Goal: Task Accomplishment & Management: Manage account settings

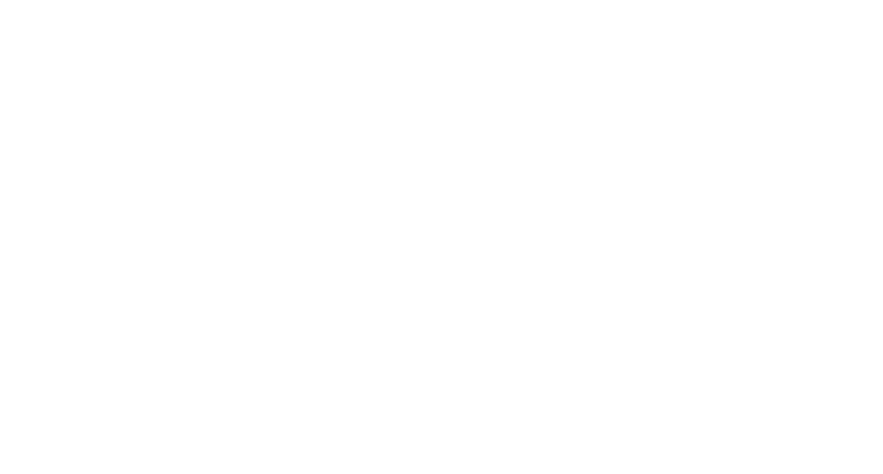
select select "100"
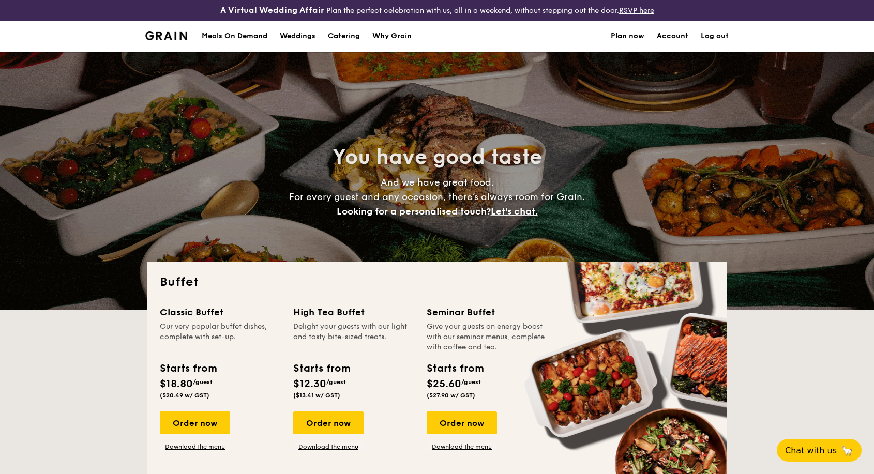
select select
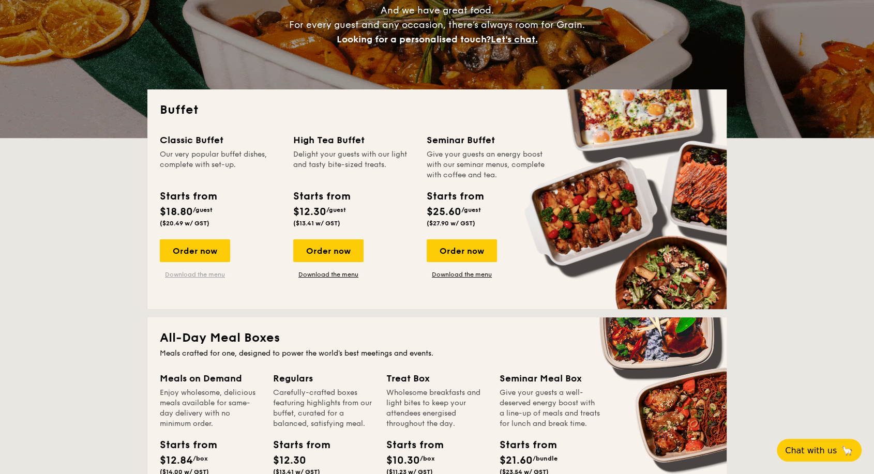
click at [217, 274] on link "Download the menu" at bounding box center [195, 274] width 70 height 8
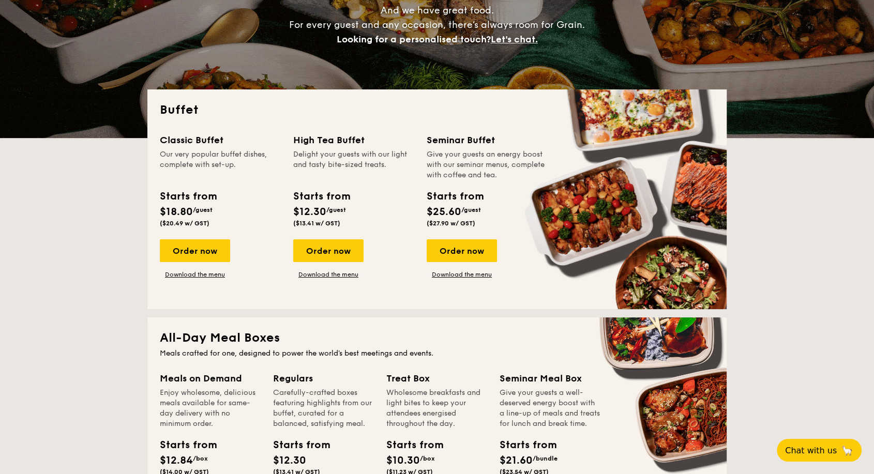
scroll to position [344, 0]
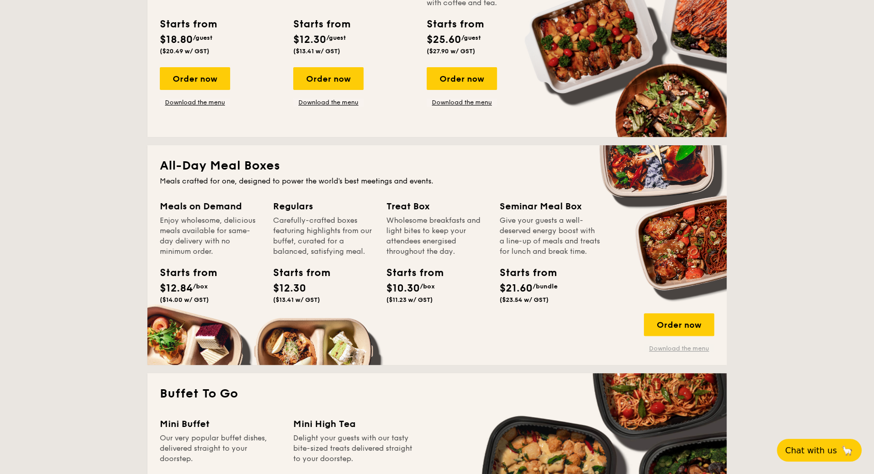
click at [667, 348] on link "Download the menu" at bounding box center [679, 348] width 70 height 8
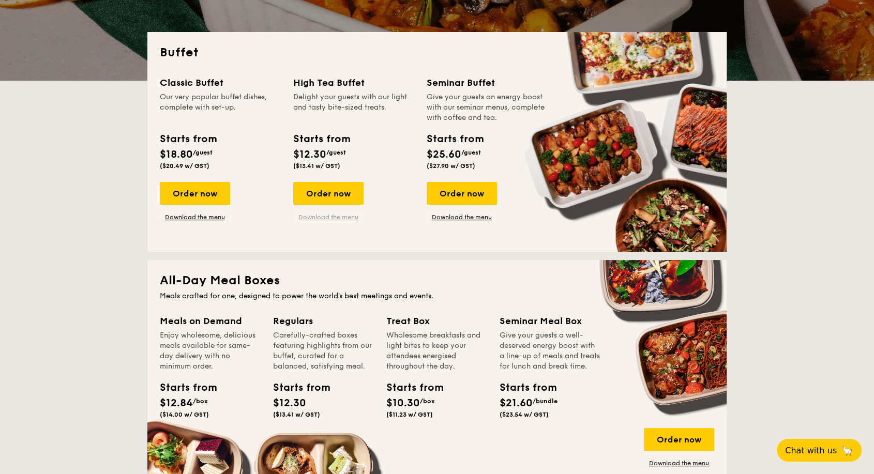
click at [334, 217] on link "Download the menu" at bounding box center [328, 217] width 70 height 8
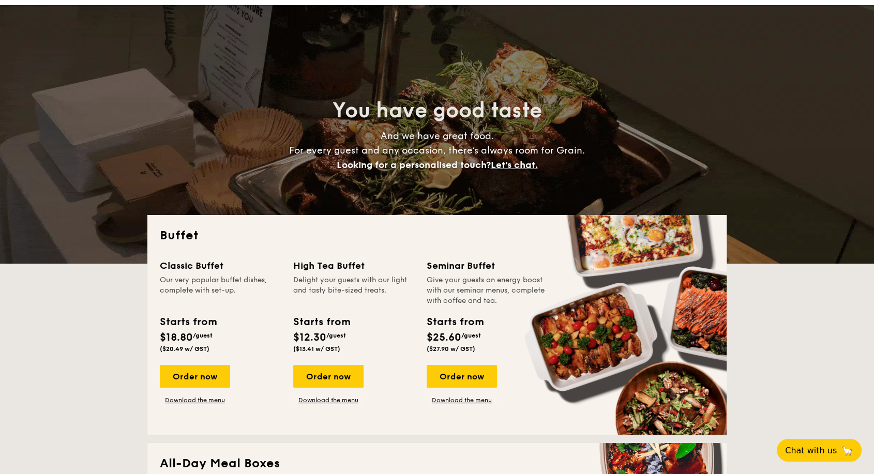
scroll to position [0, 0]
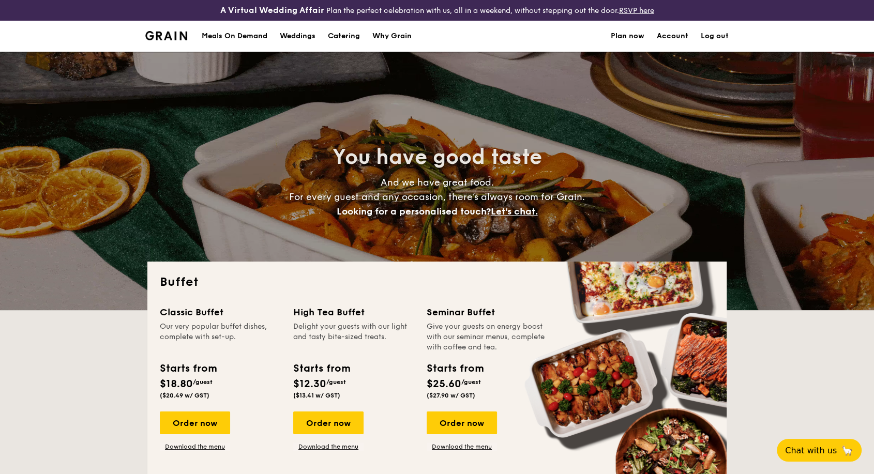
click at [260, 37] on div "Meals On Demand" at bounding box center [235, 36] width 66 height 31
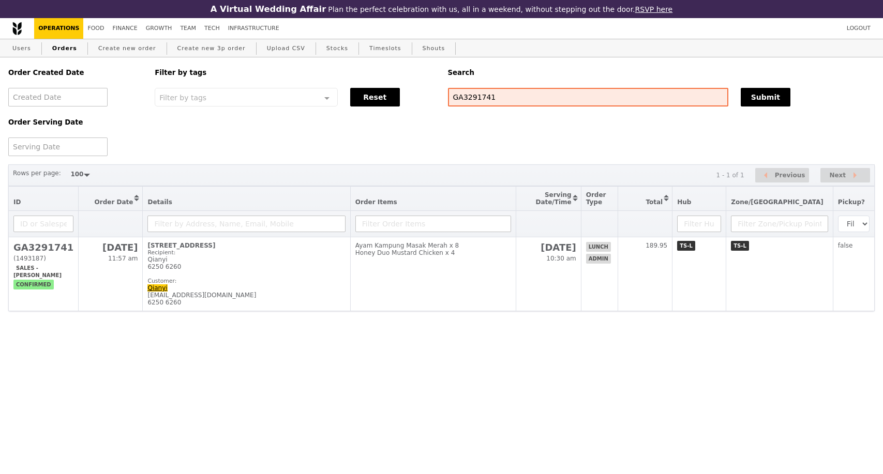
select select "100"
click at [427, 101] on div "Order Created Date Order Serving Date Filter by tags Filter by tags Meal_Plan W…" at bounding box center [441, 106] width 879 height 99
type input "G3289677"
click at [778, 98] on button "Submit" at bounding box center [766, 97] width 50 height 19
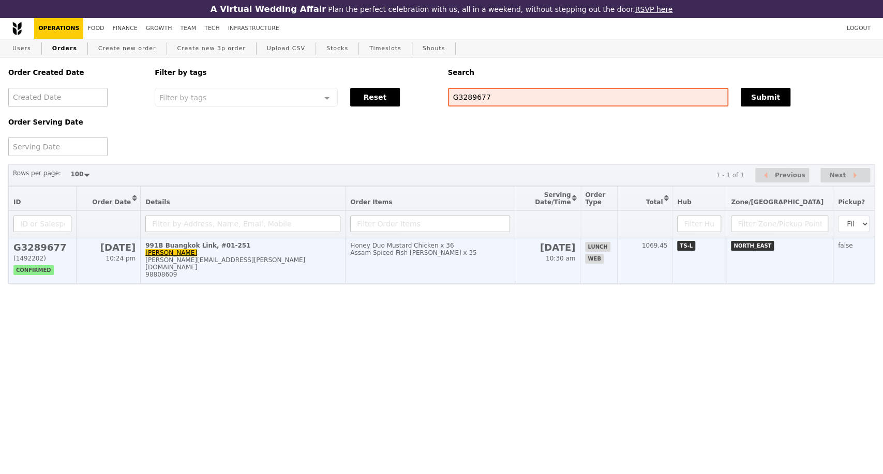
click at [314, 269] on div "eunice.chau@hnf.org.sg" at bounding box center [242, 263] width 195 height 14
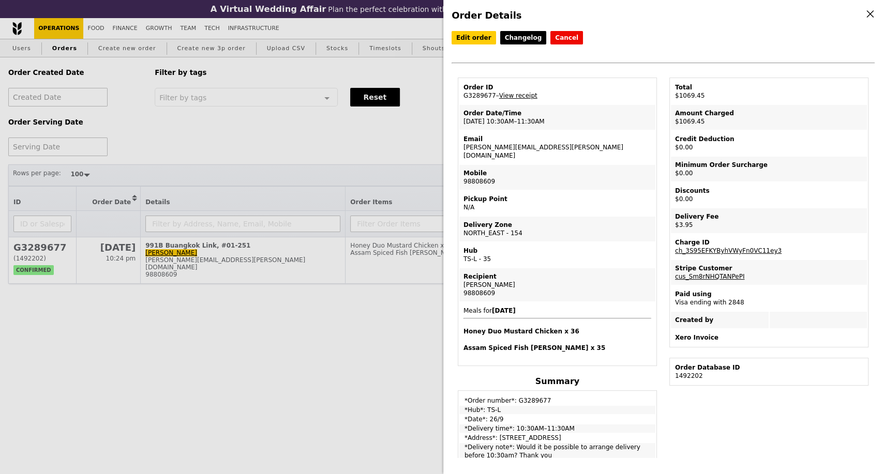
click at [214, 368] on div "Order Details Edit order Changelog Cancel Order ID G3289677 – View receipt Orde…" at bounding box center [441, 237] width 883 height 474
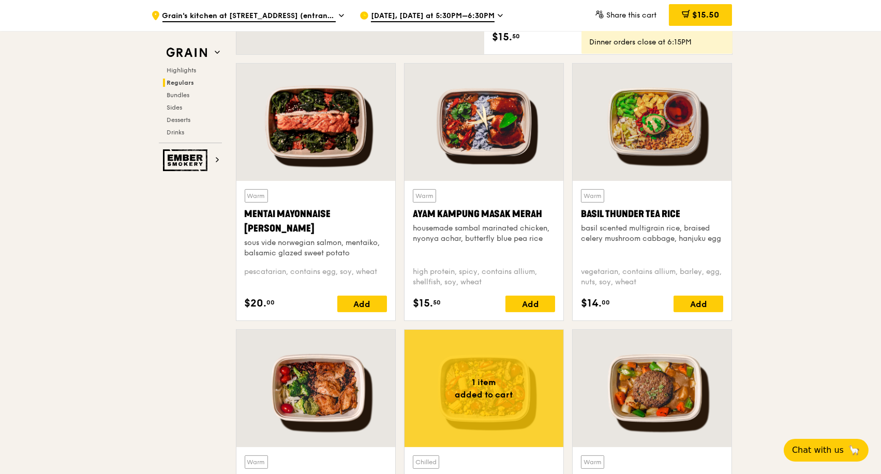
scroll to position [1092, 0]
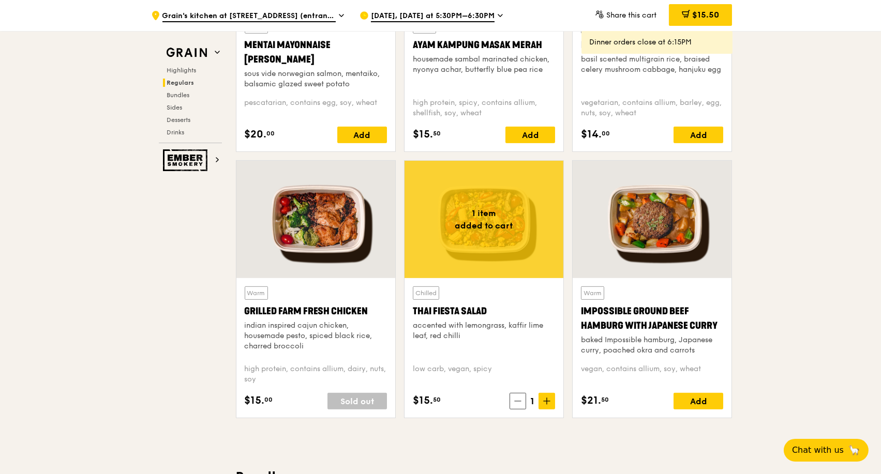
click at [309, 220] on div at bounding box center [315, 219] width 159 height 117
